Goal: Information Seeking & Learning: Learn about a topic

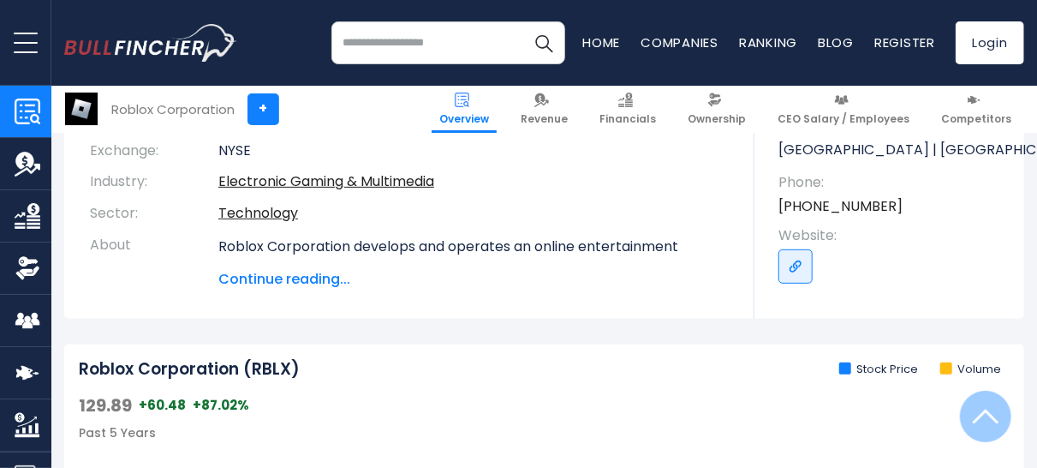
scroll to position [302, 0]
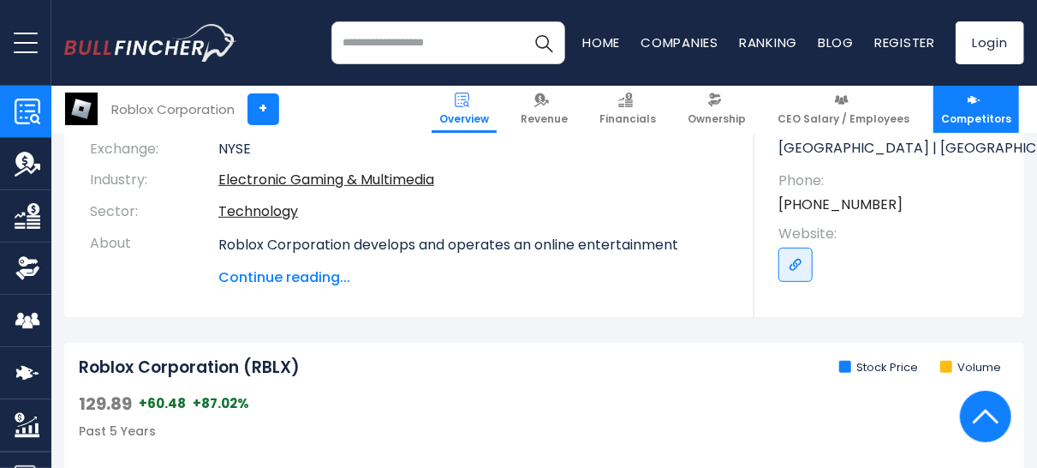
click at [970, 120] on span "Competitors" at bounding box center [976, 119] width 70 height 14
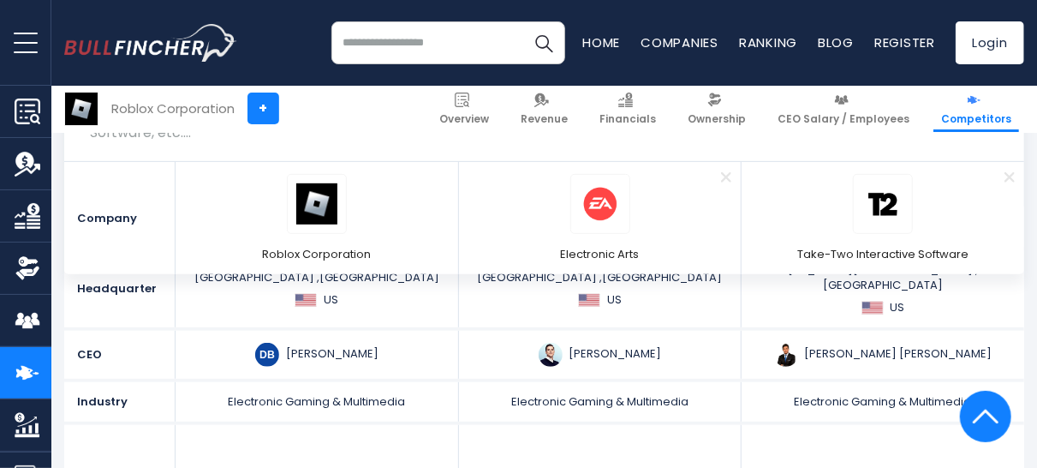
scroll to position [528, 0]
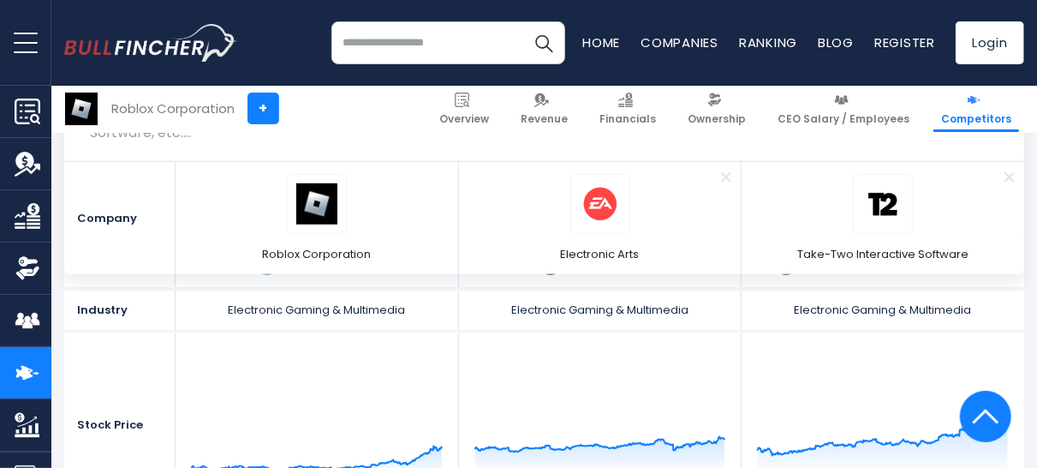
drag, startPoint x: 1039, startPoint y: 22, endPoint x: 1033, endPoint y: 54, distance: 32.3
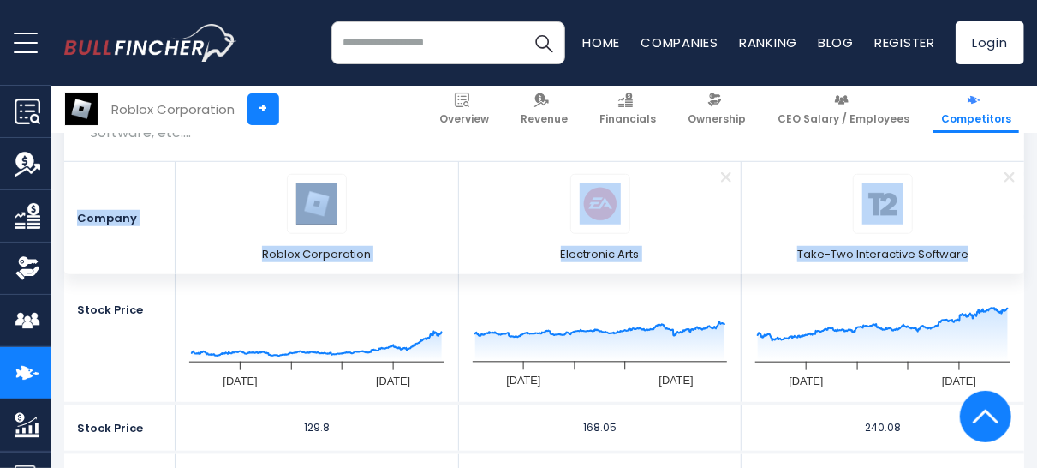
drag, startPoint x: 1030, startPoint y: 156, endPoint x: 1036, endPoint y: 215, distance: 59.4
click at [1036, 215] on div "Roblox Corporation Competitors & Alternatives Roblox Corporation competitors an…" at bounding box center [544, 169] width 986 height 212
click at [974, 218] on li "Remove Take-Two Interactive Software" at bounding box center [883, 218] width 283 height 112
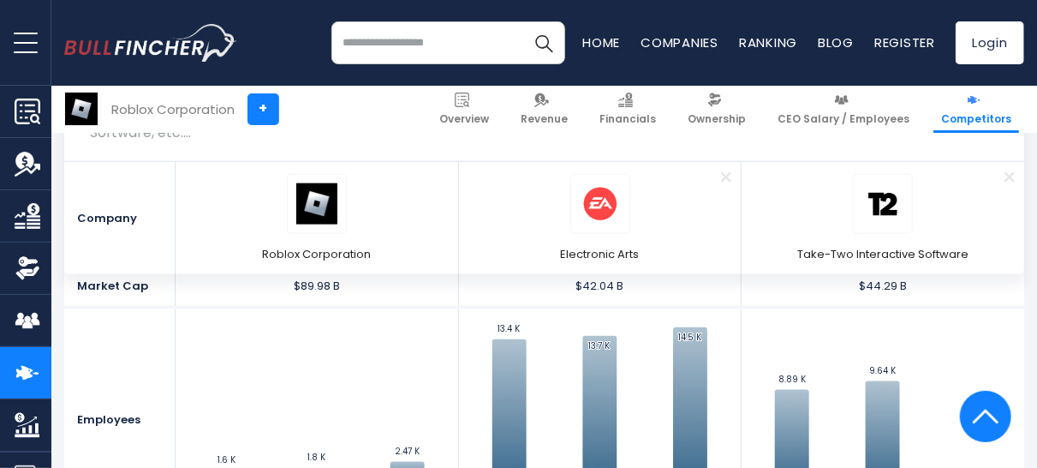
scroll to position [974, 0]
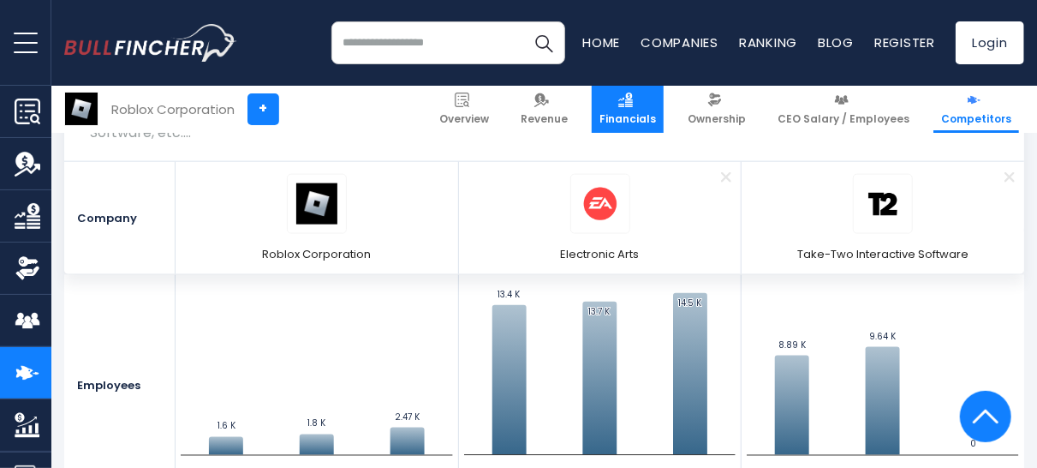
click at [648, 107] on link "Financials" at bounding box center [628, 109] width 72 height 47
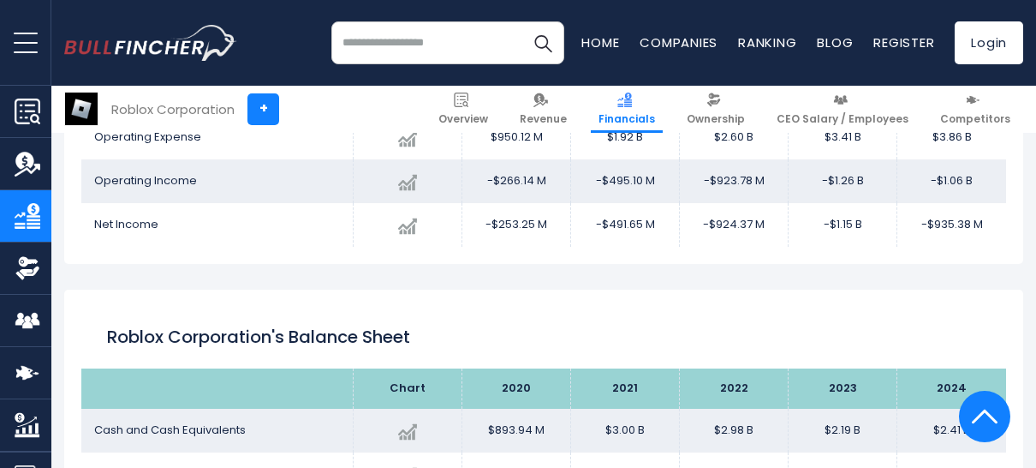
scroll to position [307, 0]
